Goal: Information Seeking & Learning: Find specific page/section

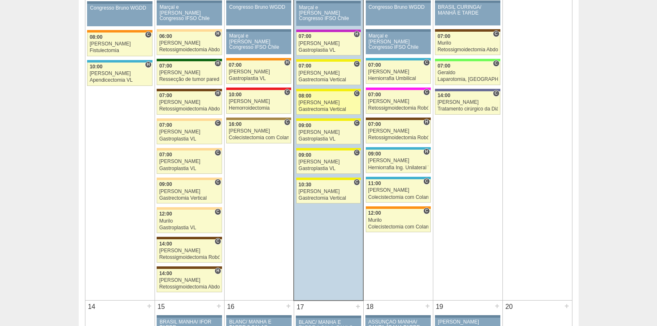
scroll to position [500, 0]
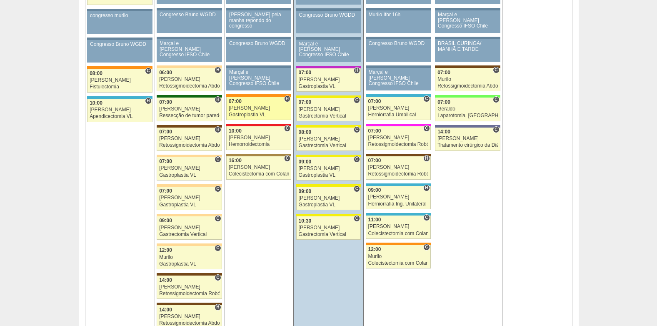
click at [243, 107] on div "[PERSON_NAME]" at bounding box center [259, 107] width 60 height 5
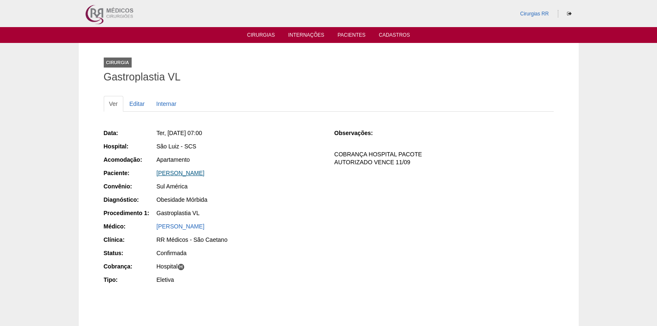
click at [179, 171] on link "Amanda Ferreira Borim" at bounding box center [181, 173] width 48 height 7
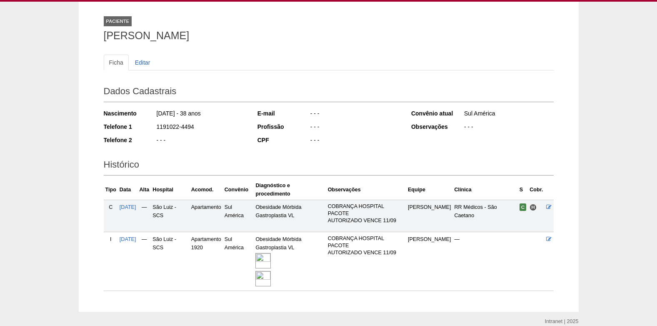
scroll to position [78, 0]
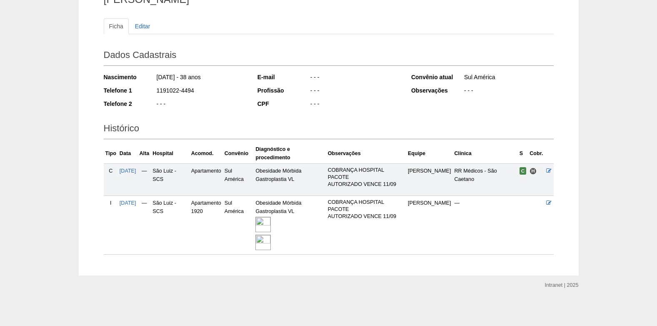
click at [269, 240] on img at bounding box center [263, 242] width 15 height 15
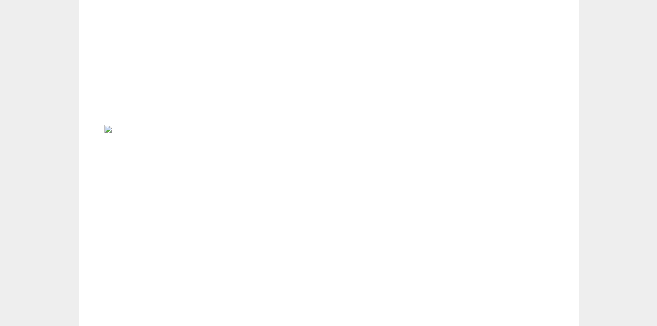
scroll to position [542, 0]
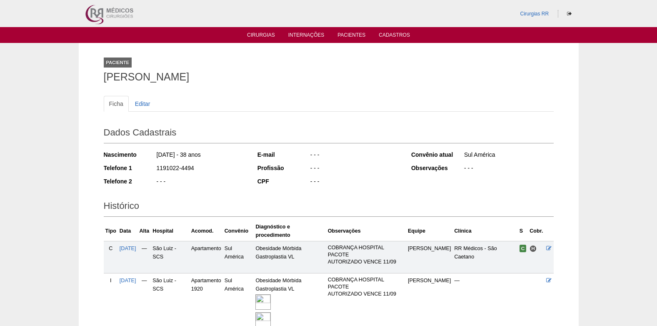
scroll to position [78, 0]
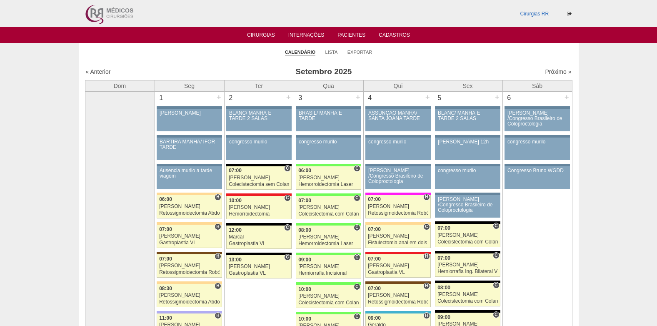
scroll to position [500, 0]
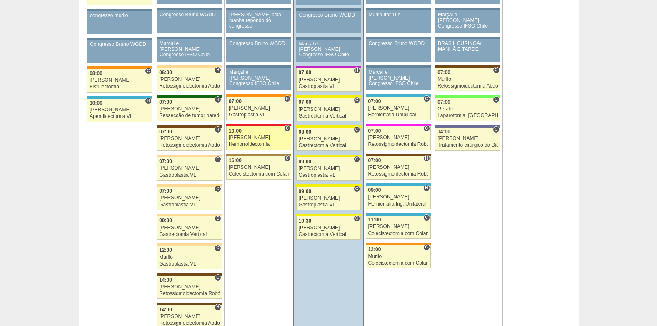
click at [248, 130] on div "10:00" at bounding box center [259, 130] width 60 height 5
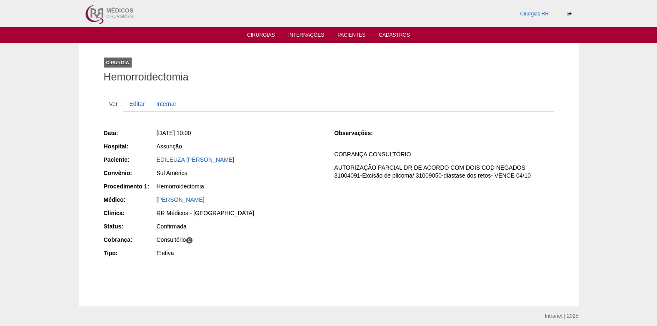
scroll to position [31, 0]
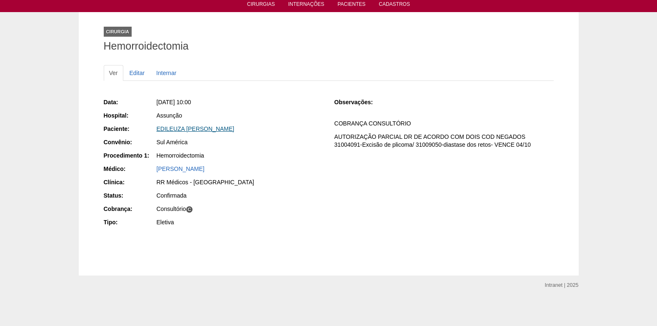
click at [189, 131] on link "EDILEUZA BEZERRA DA SILVA" at bounding box center [196, 128] width 78 height 7
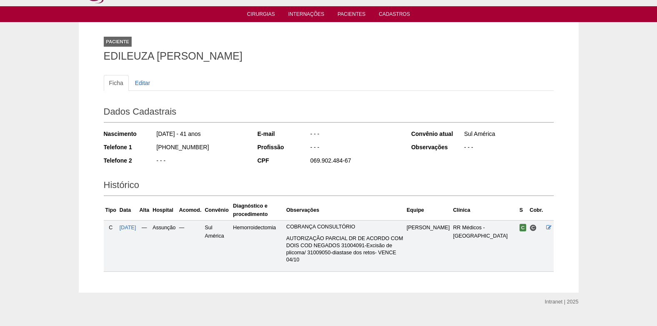
scroll to position [30, 0]
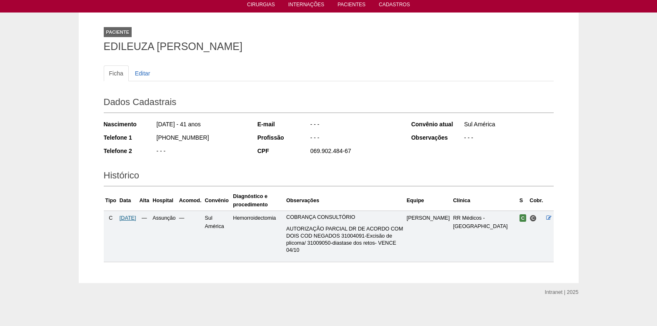
click at [130, 216] on span "[DATE]" at bounding box center [128, 218] width 17 height 6
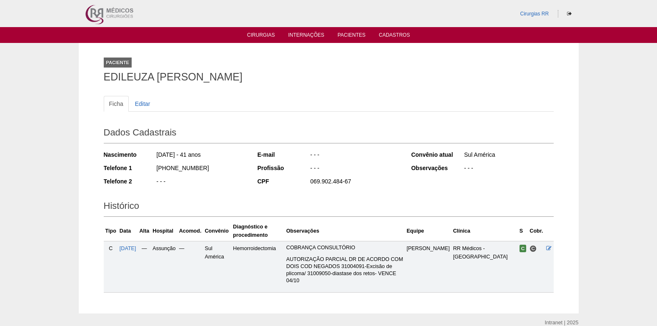
scroll to position [30, 0]
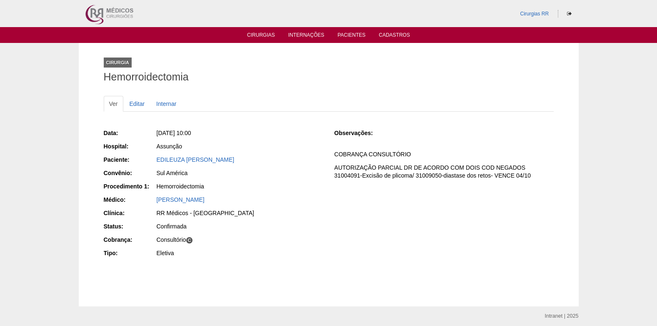
scroll to position [31, 0]
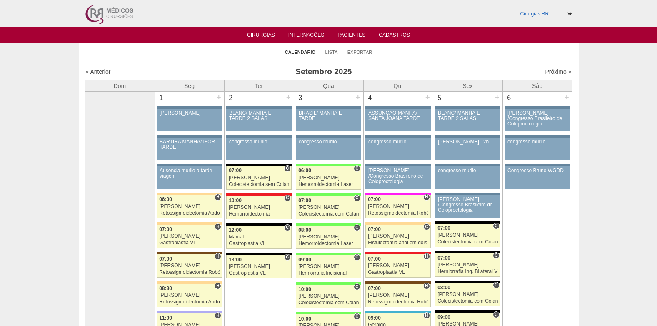
scroll to position [500, 0]
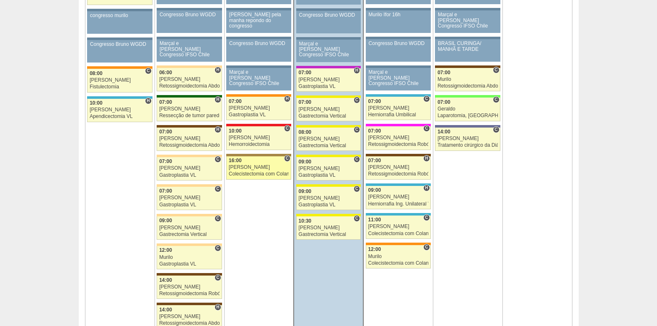
click at [259, 163] on div "16:00" at bounding box center [259, 160] width 60 height 5
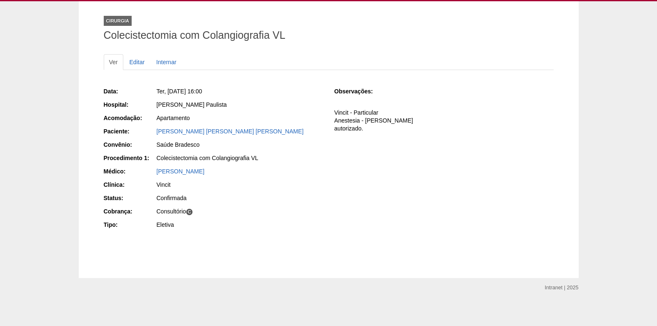
scroll to position [44, 0]
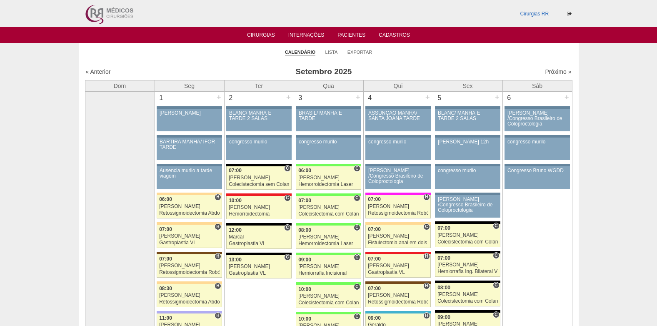
click at [351, 30] on ul "Cirurgias Internações Pacientes Cadastros" at bounding box center [328, 35] width 657 height 16
click at [351, 34] on link "Pacientes" at bounding box center [352, 35] width 28 height 7
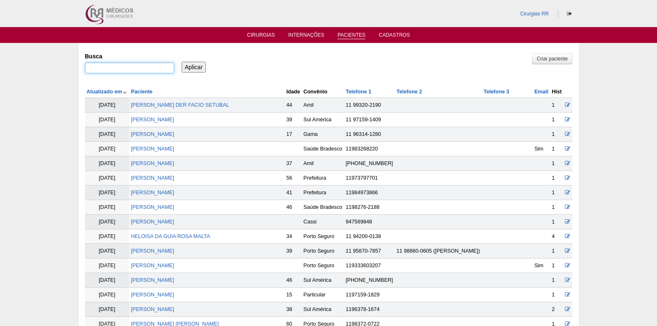
click at [161, 69] on input "Busca" at bounding box center [129, 68] width 89 height 11
paste input "MIRIAM AUGUSTO SANCHES"
type input "MIRIAM AUGUSTO SANCHES"
click at [187, 68] on input "Aplicar" at bounding box center [194, 67] width 25 height 11
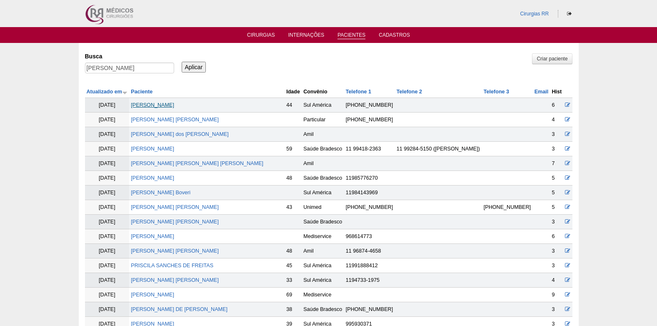
click at [174, 103] on link "[PERSON_NAME]" at bounding box center [152, 105] width 43 height 6
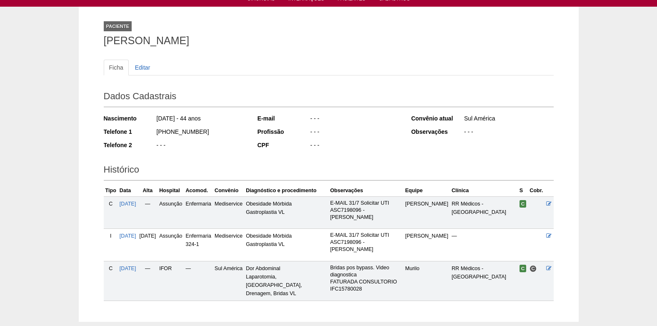
scroll to position [69, 0]
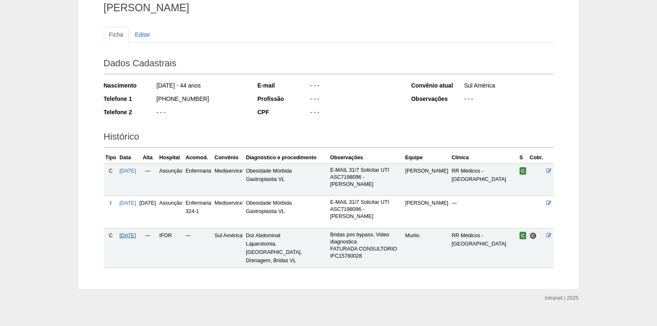
click at [136, 233] on span "[DATE]" at bounding box center [128, 236] width 17 height 6
